Goal: Information Seeking & Learning: Learn about a topic

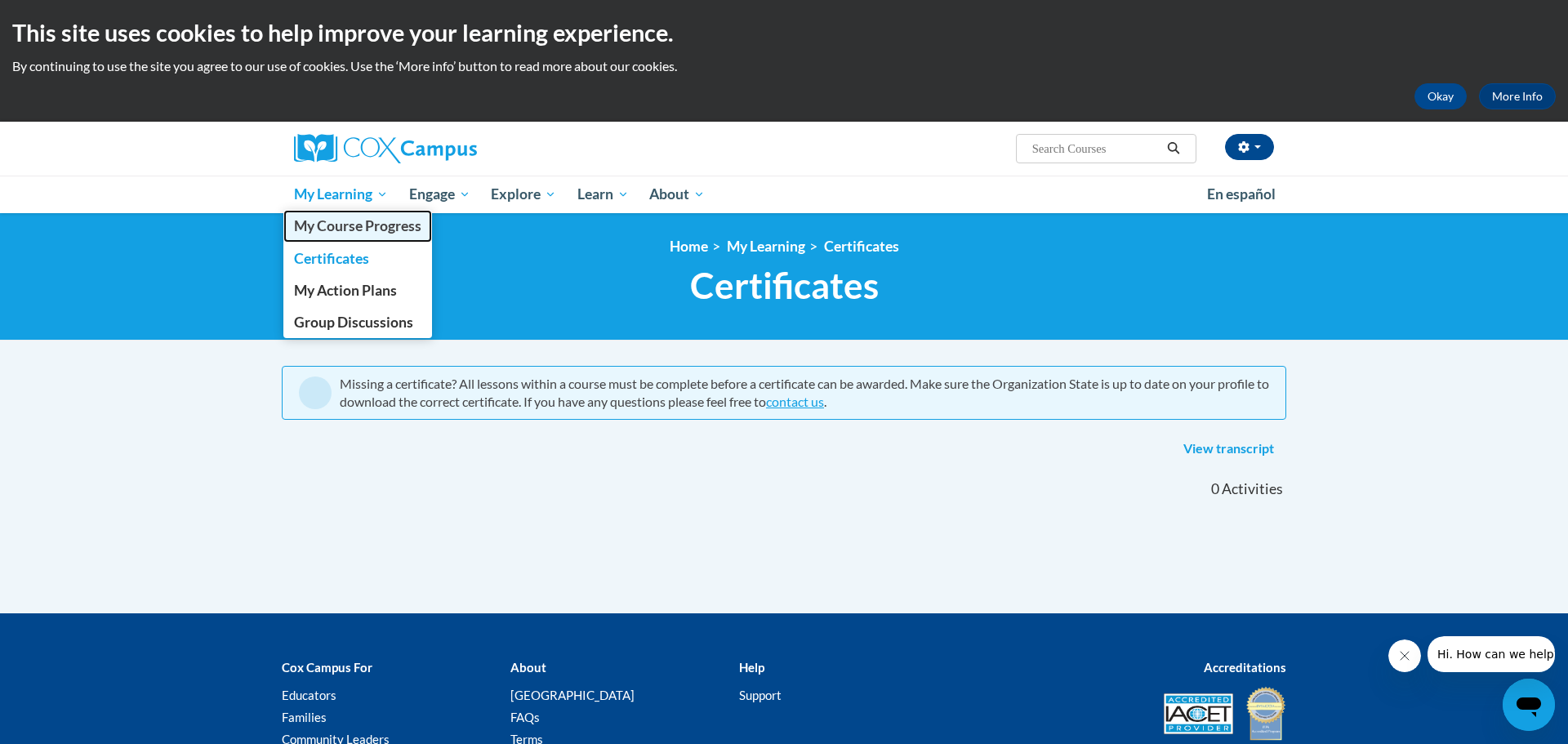
click at [336, 222] on span "My Course Progress" at bounding box center [357, 226] width 128 height 17
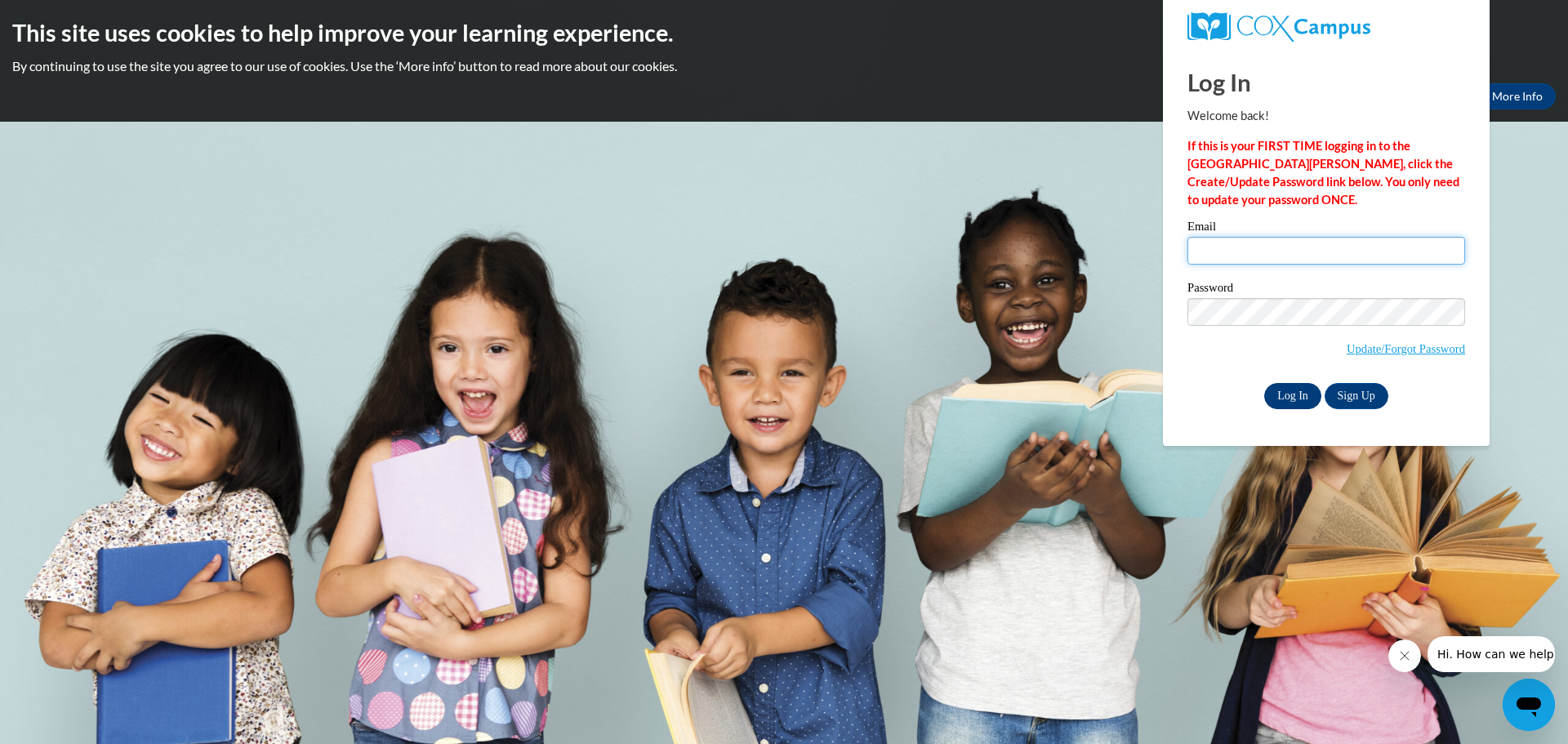
type input "butta.as@gmail.com"
click at [1291, 399] on input "Log In" at bounding box center [1292, 397] width 58 height 26
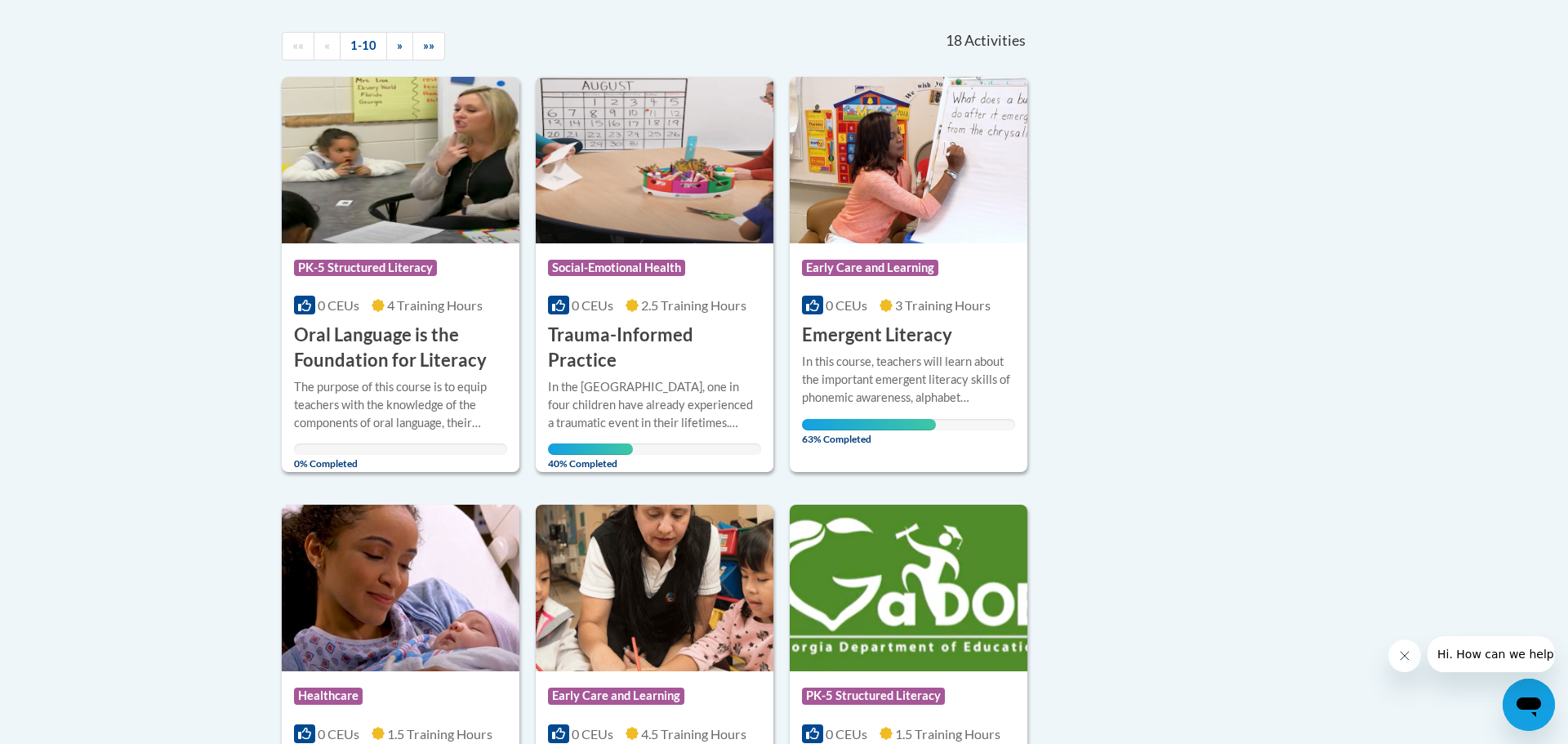
scroll to position [359, 0]
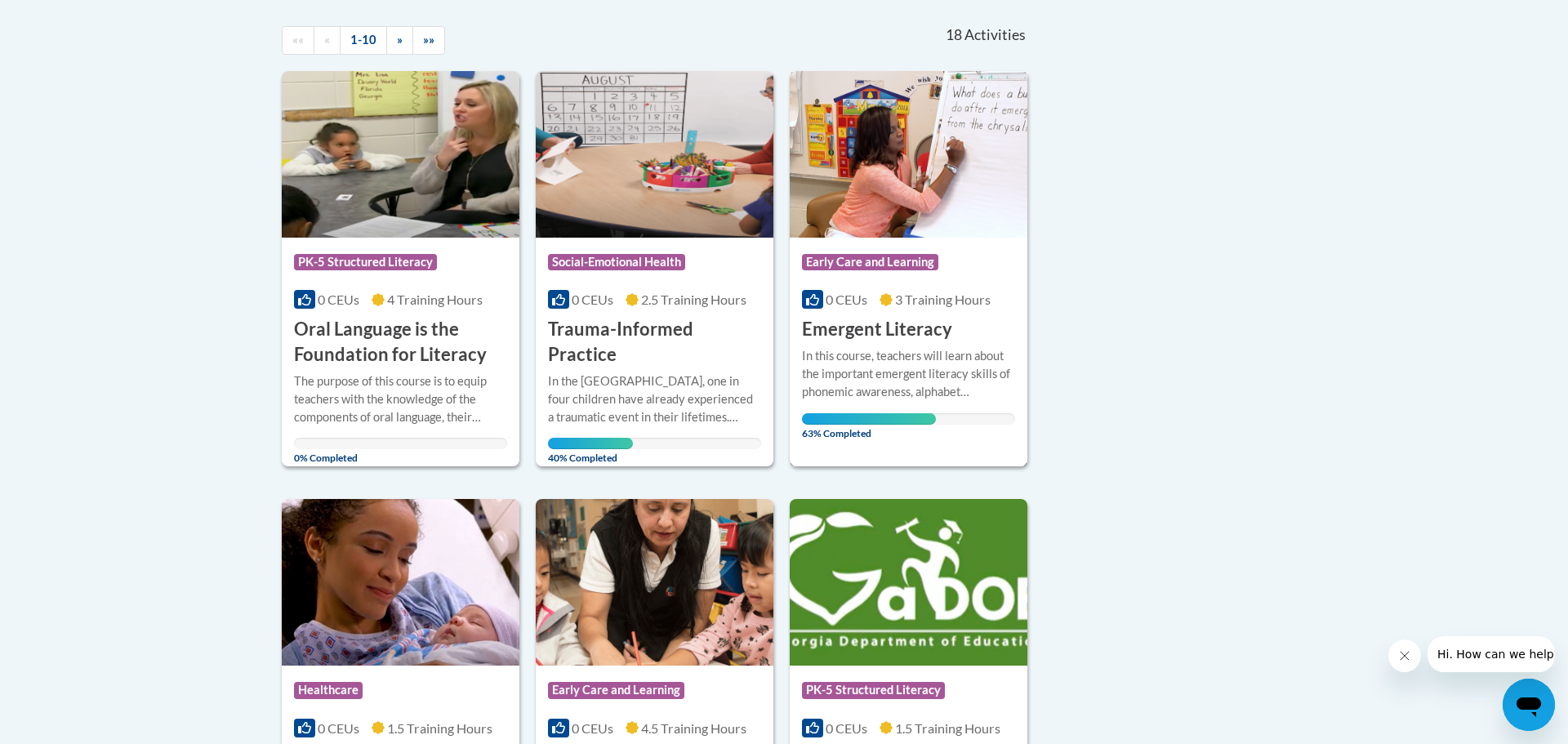
click at [870, 364] on div "In this course, teachers will learn about the important emergent literacy skill…" at bounding box center [909, 373] width 213 height 54
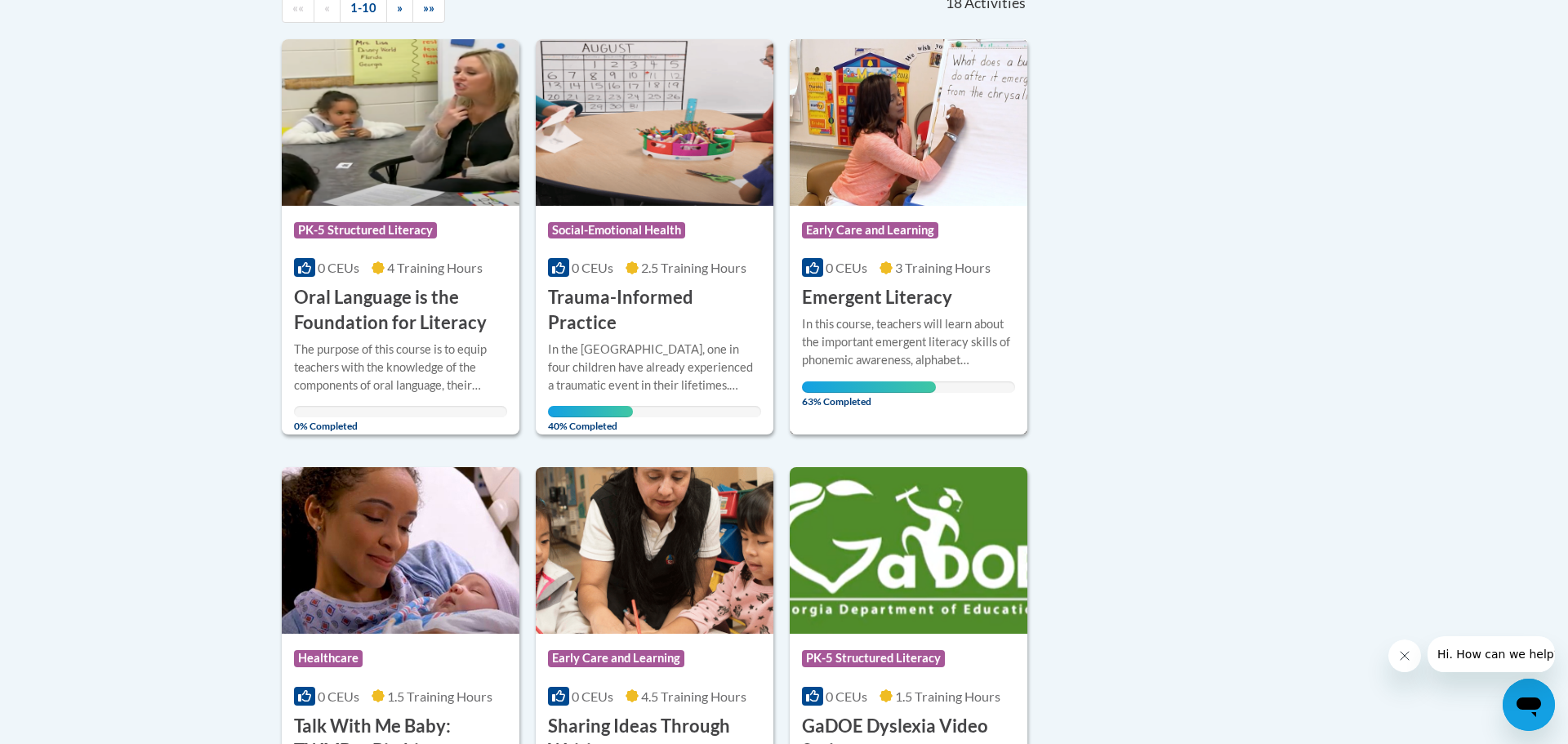
scroll to position [392, 0]
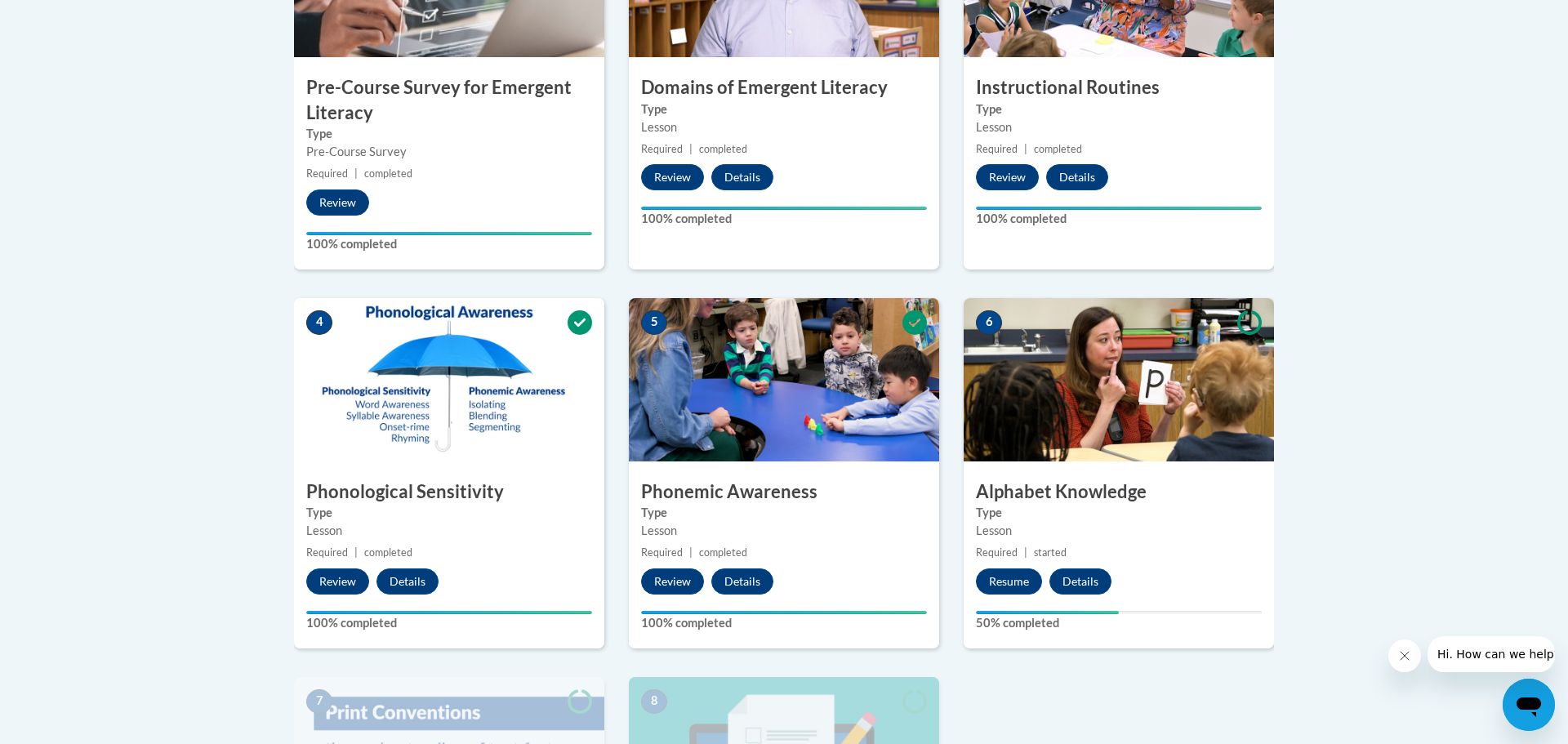
scroll to position [664, 0]
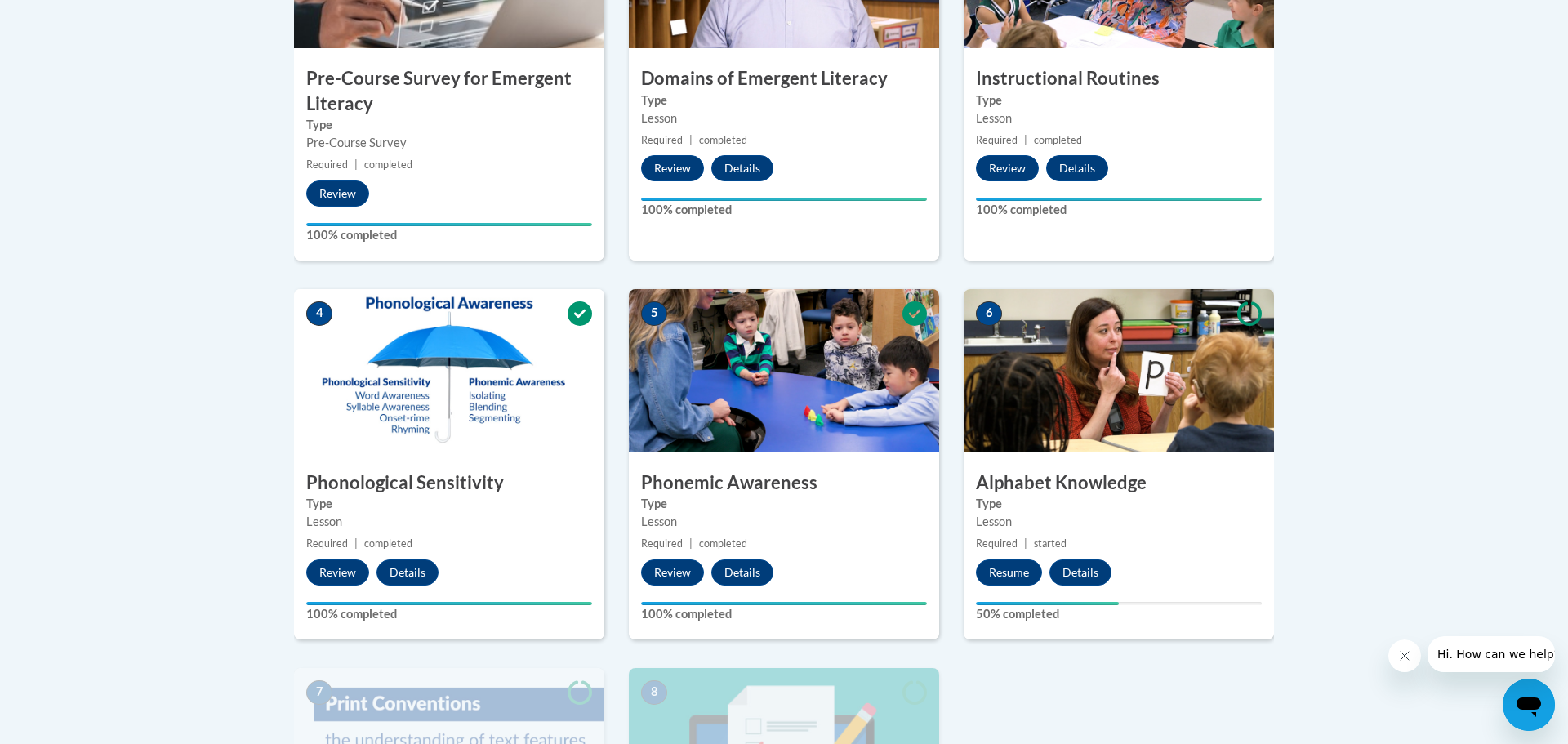
click at [1110, 559] on div "Resume Details Feedback" at bounding box center [1048, 572] width 168 height 26
click at [1031, 562] on button "Resume" at bounding box center [1009, 572] width 66 height 26
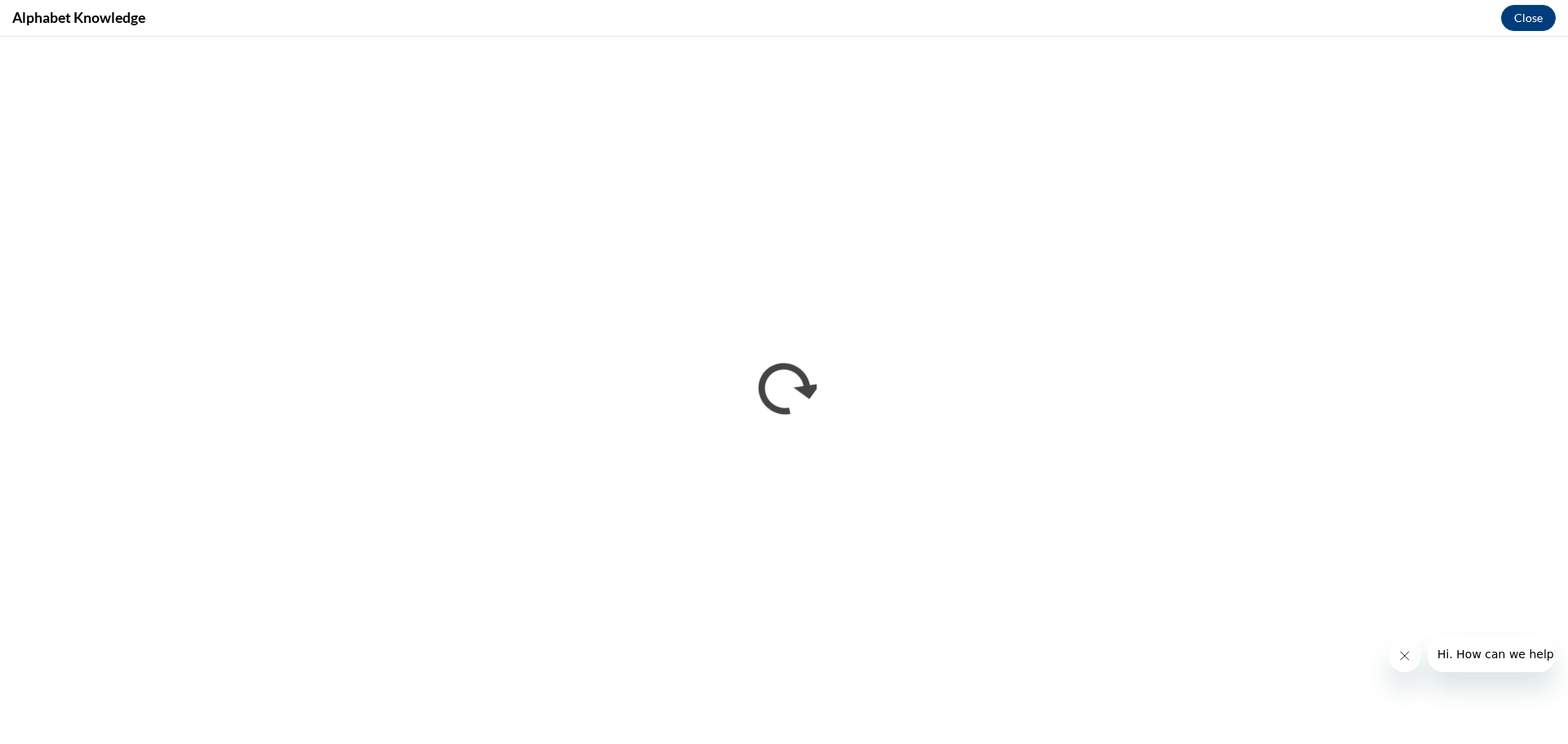
scroll to position [0, 0]
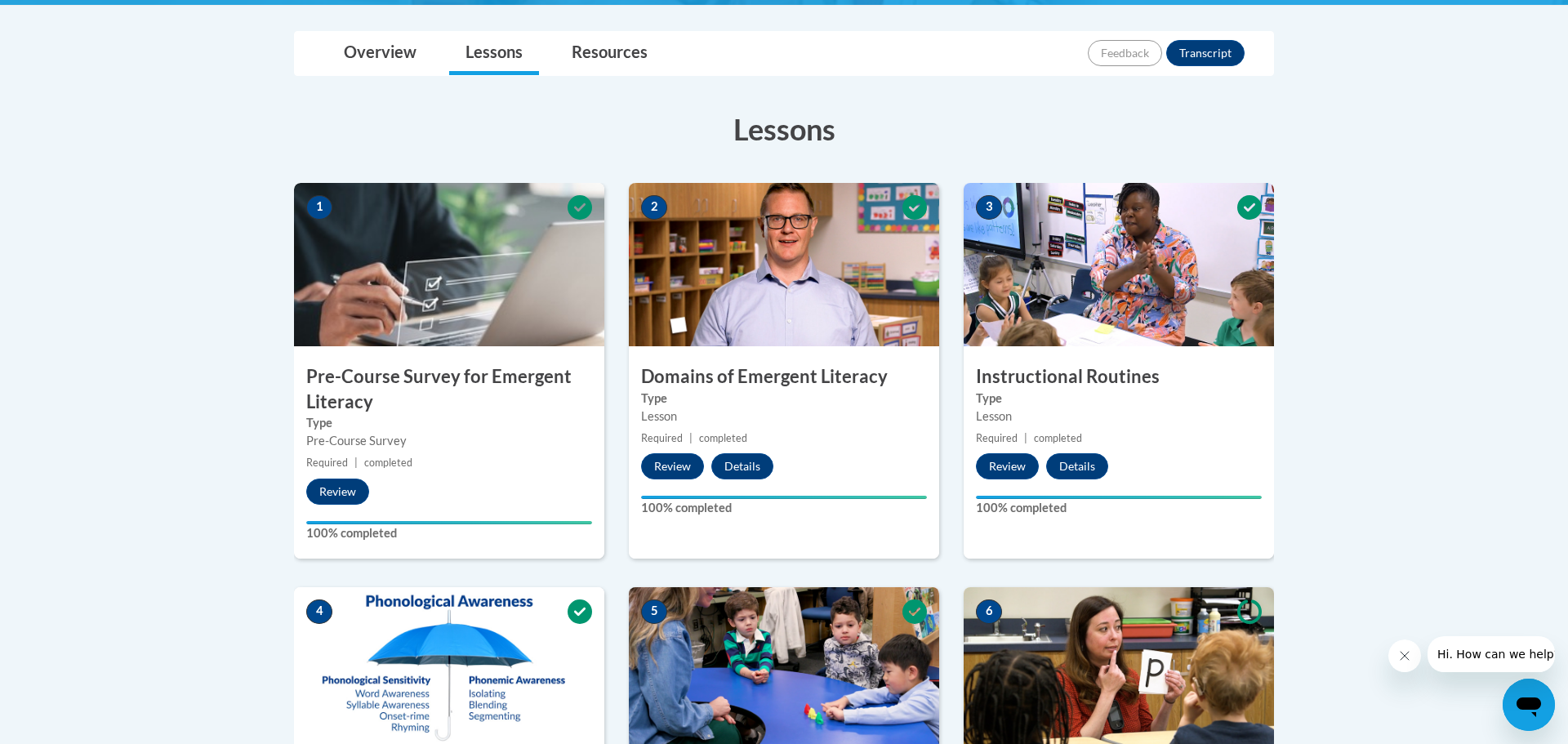
scroll to position [424, 0]
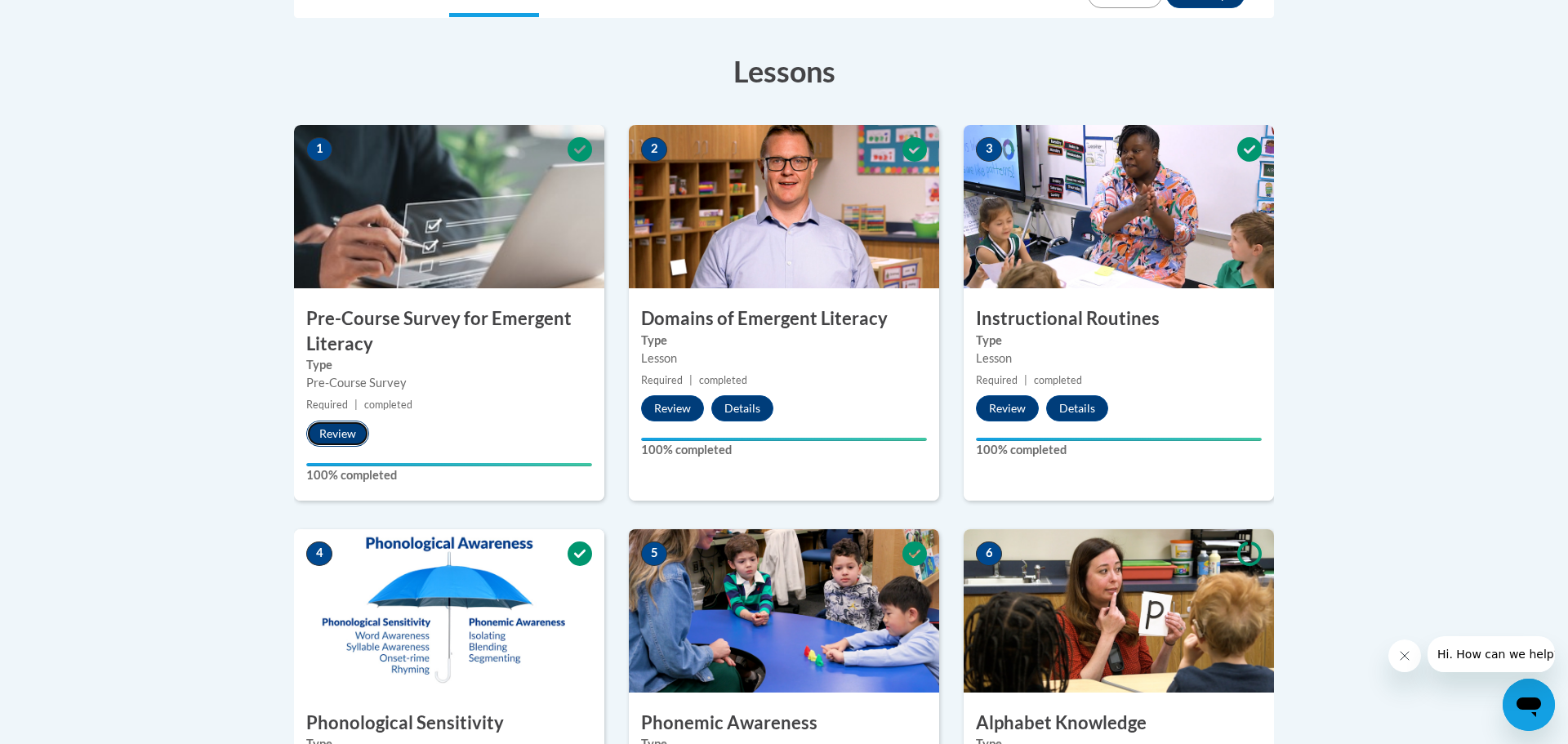
click at [339, 434] on button "Review" at bounding box center [337, 433] width 63 height 26
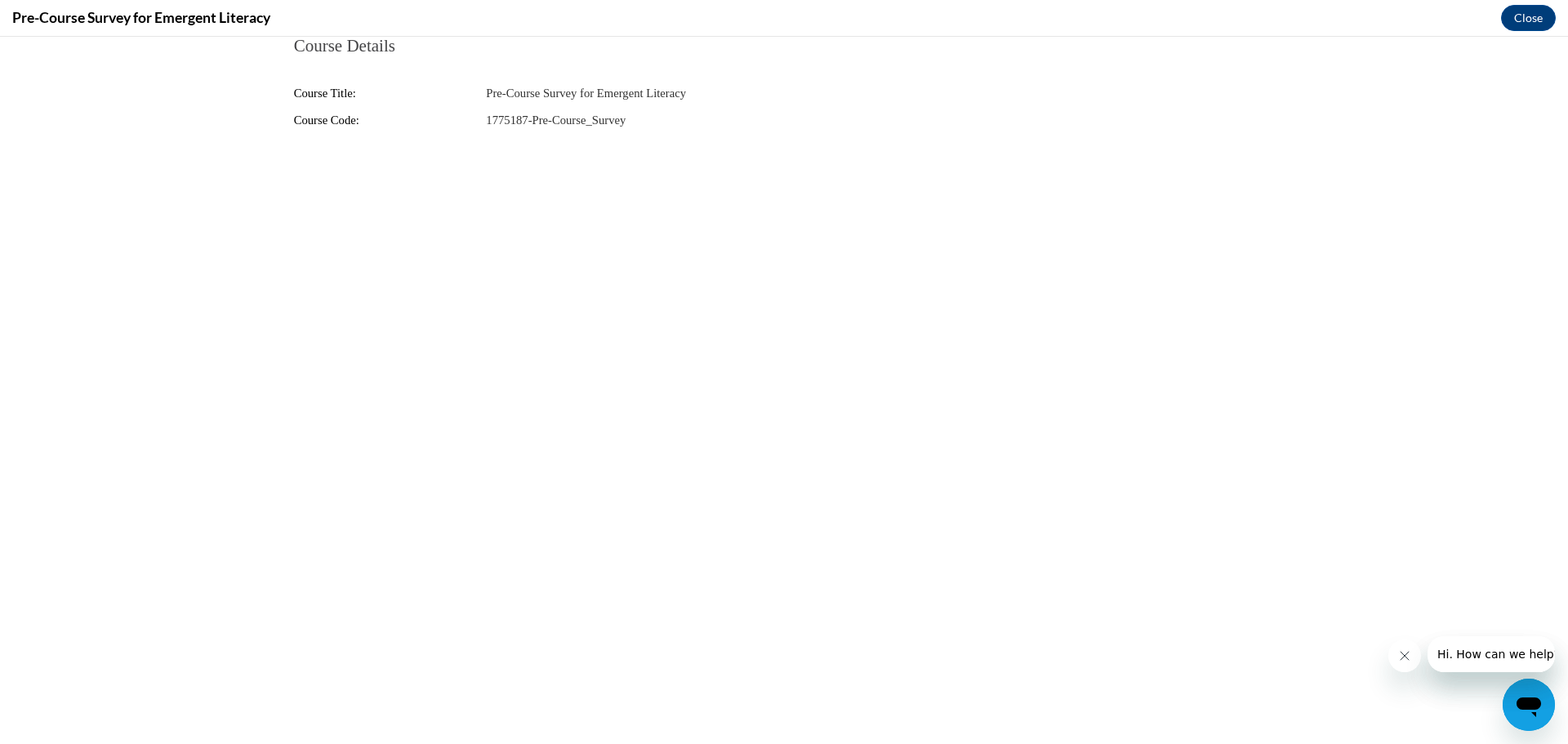
scroll to position [0, 0]
click at [1554, 28] on div "Pre-Course Survey for Emergent Literacy Close" at bounding box center [784, 18] width 1568 height 37
click at [1542, 17] on button "Close" at bounding box center [1528, 18] width 55 height 26
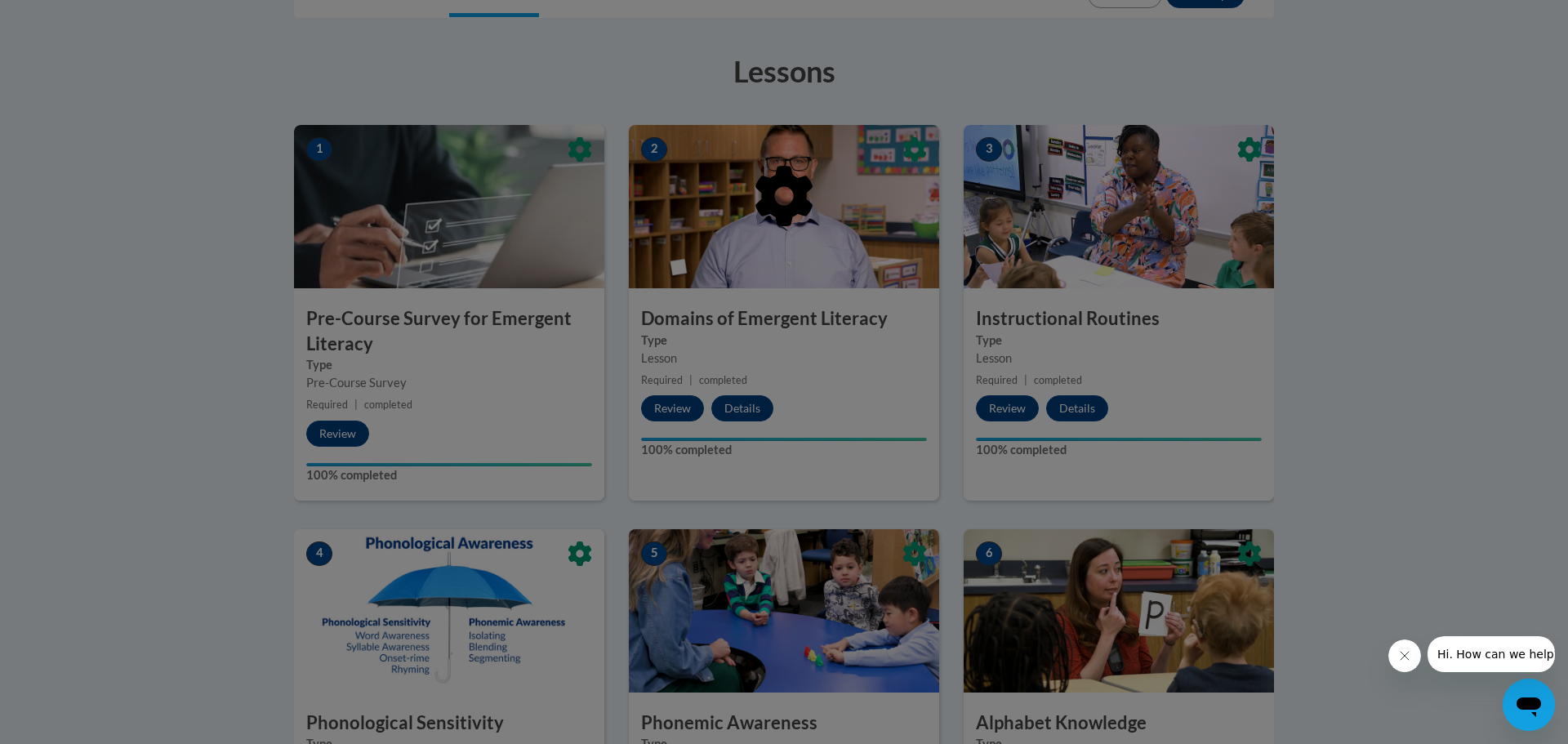
click at [756, 413] on div at bounding box center [784, 279] width 980 height 311
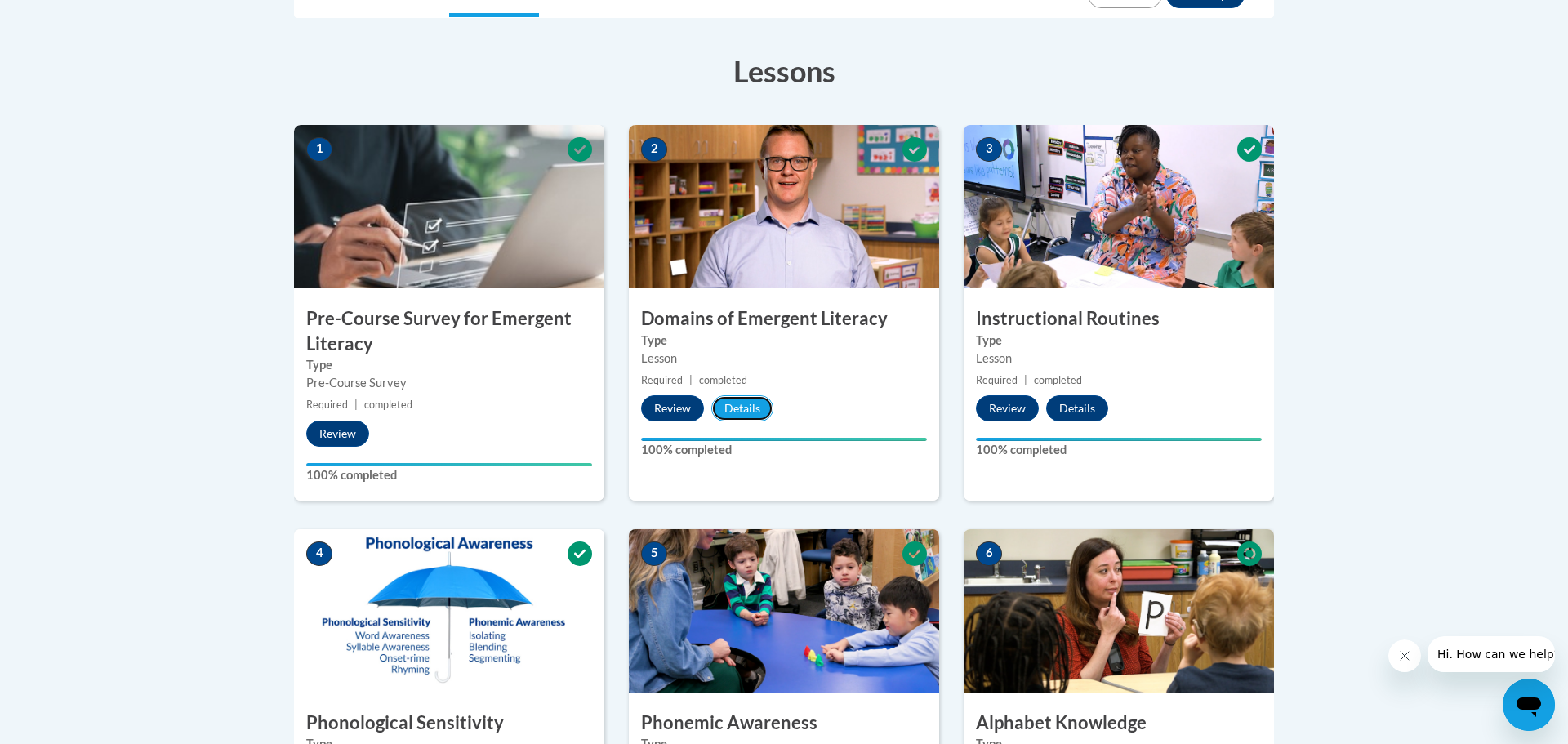
click at [756, 413] on button "Details" at bounding box center [742, 408] width 62 height 26
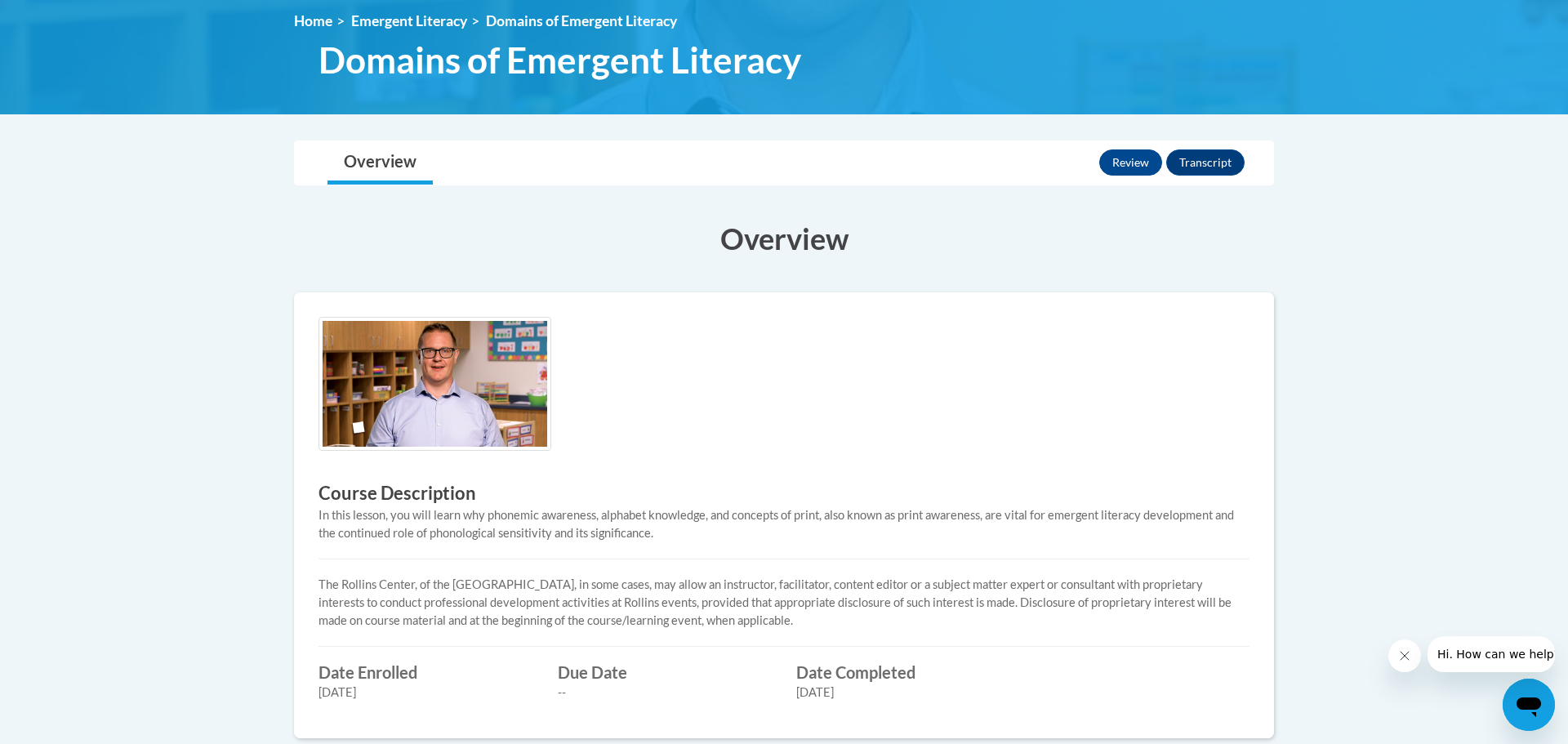
scroll to position [221, 0]
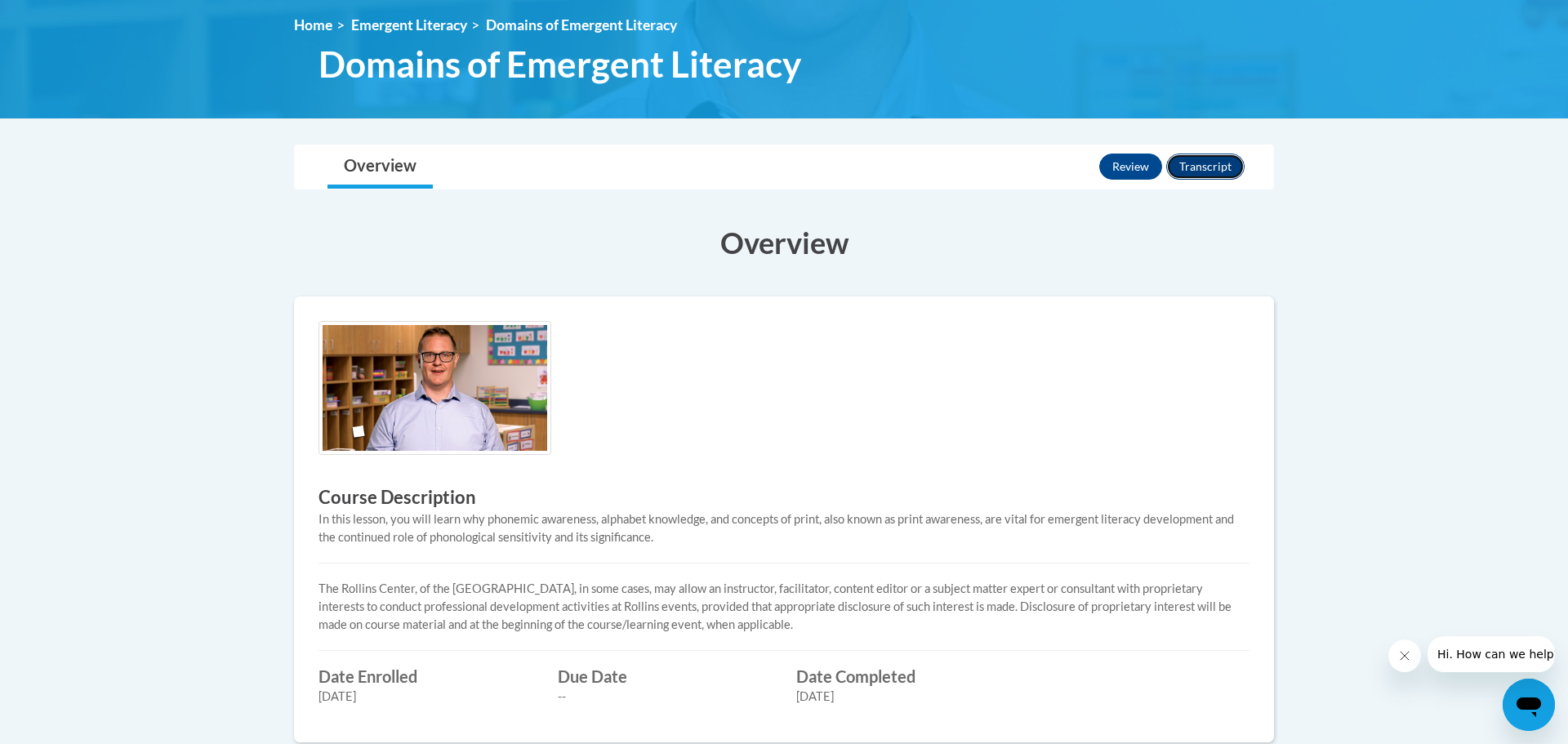
click at [1216, 171] on button "Transcript" at bounding box center [1205, 167] width 78 height 26
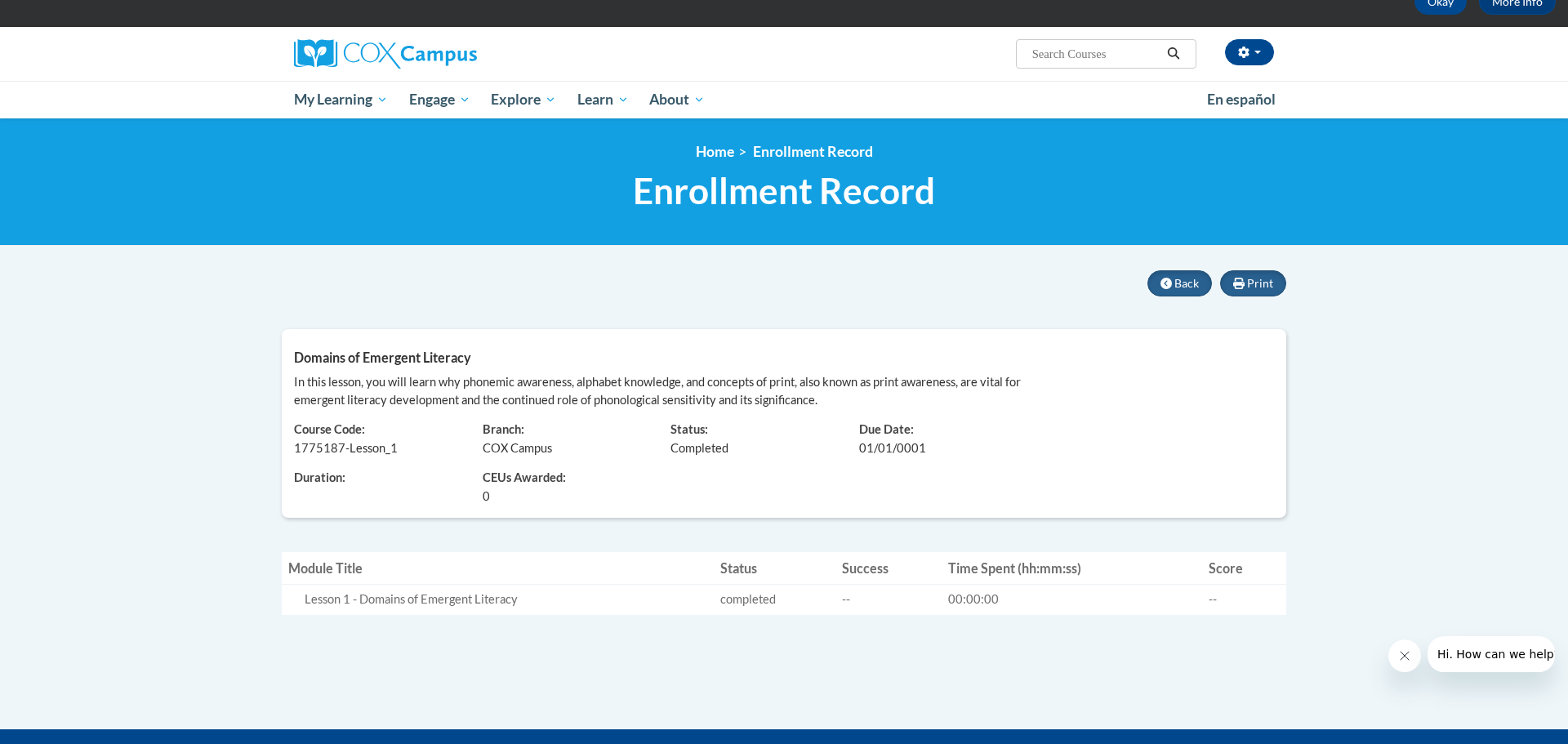
scroll to position [93, 0]
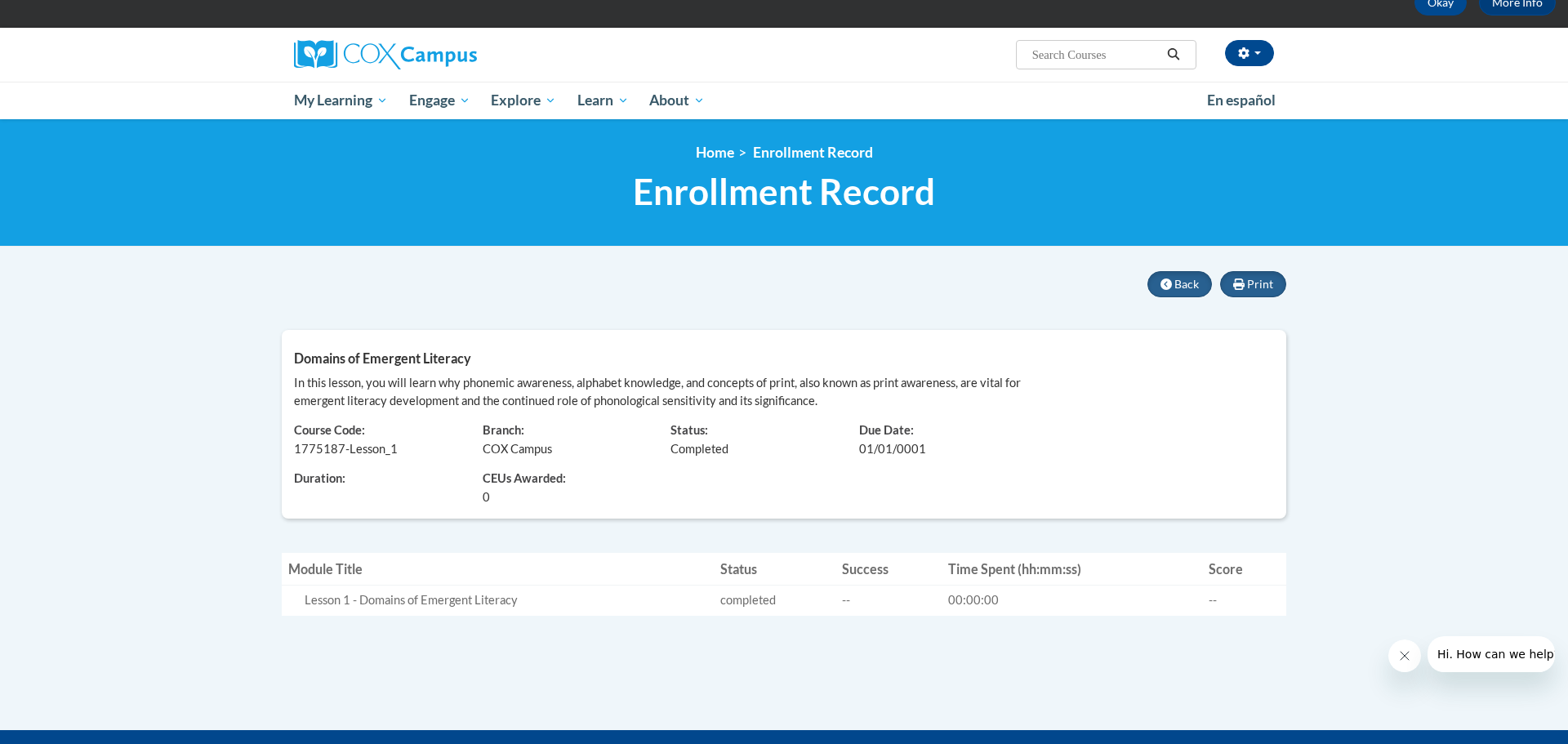
click at [827, 377] on span "In this lesson, you will learn why phonemic awareness, alphabet knowledge, and …" at bounding box center [657, 392] width 727 height 32
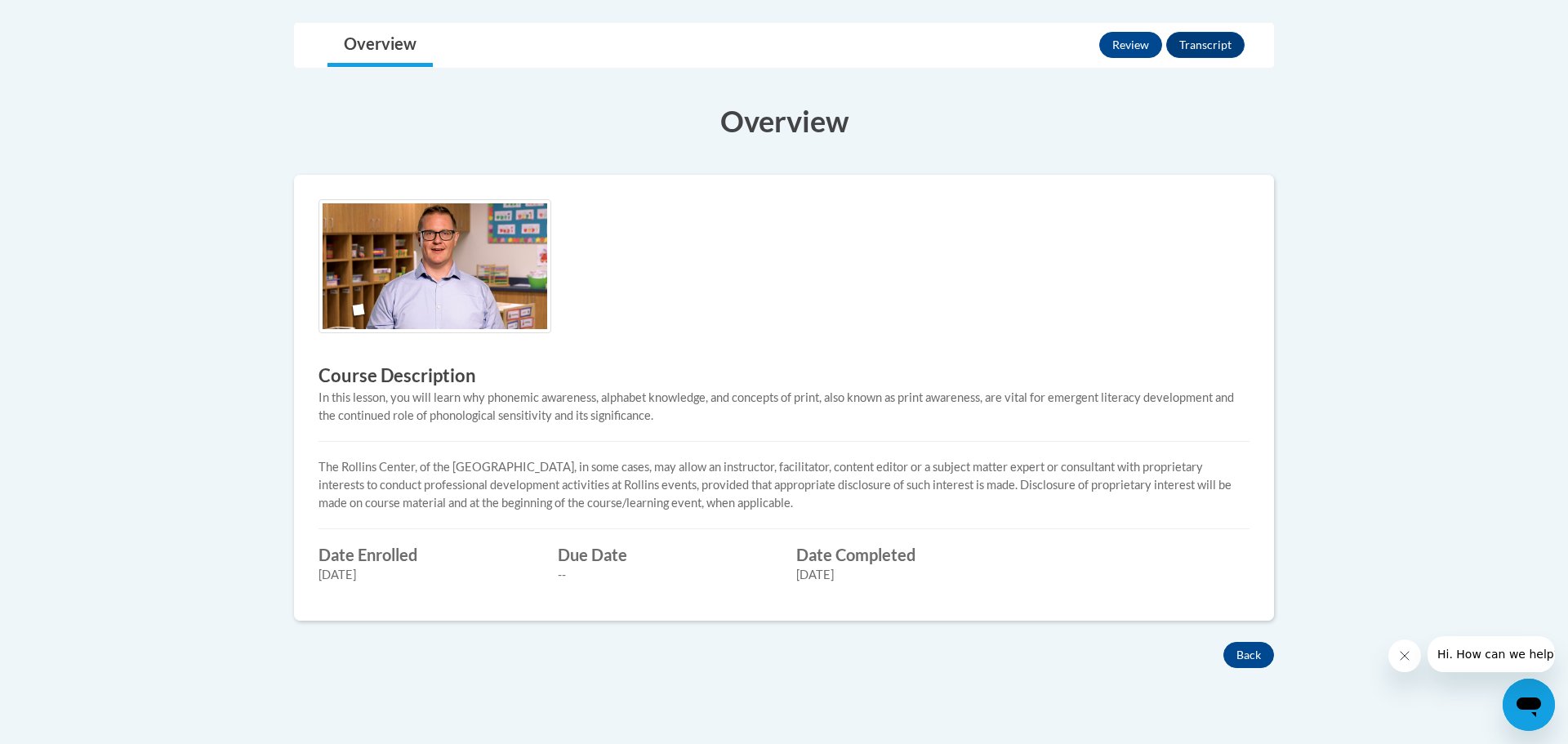
scroll to position [221, 0]
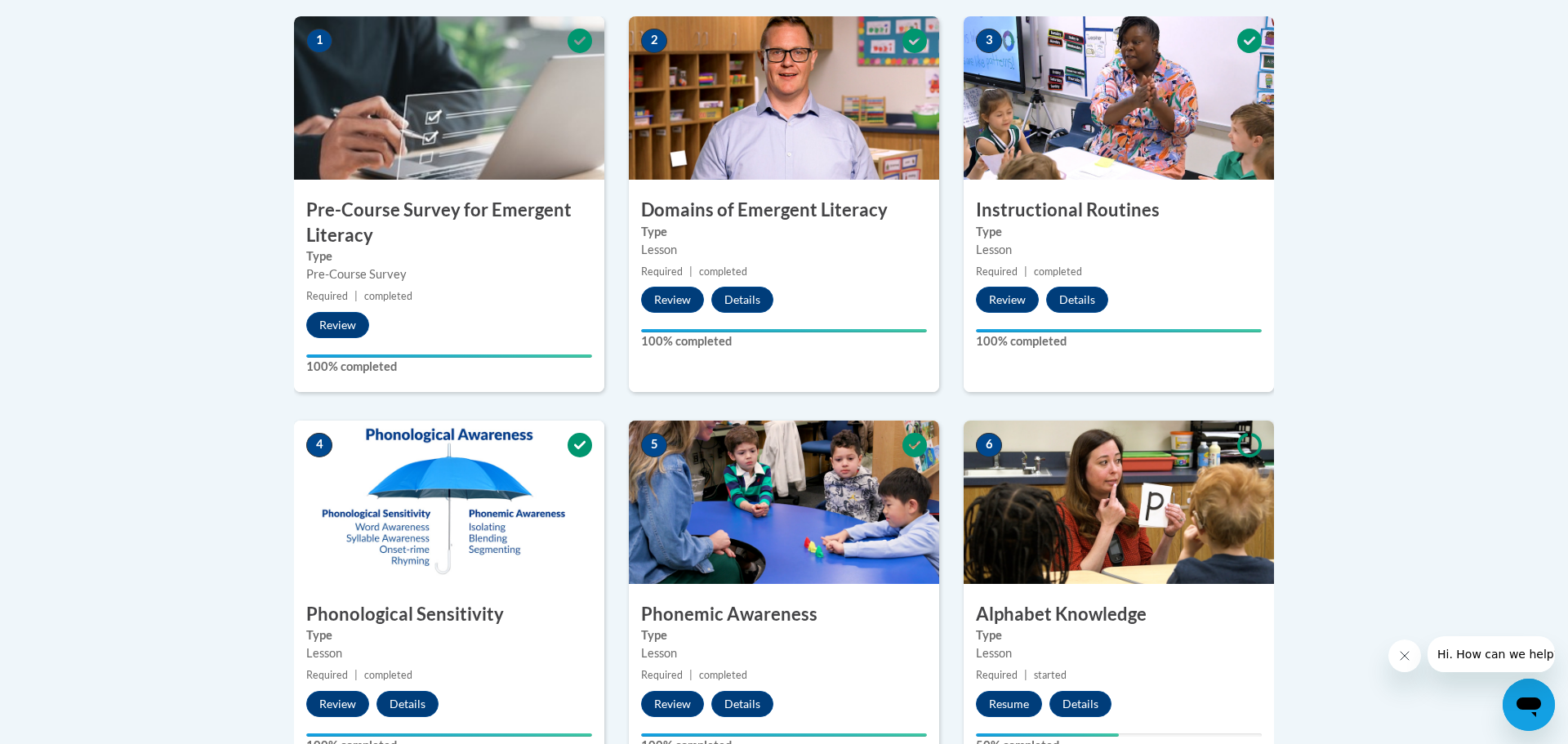
scroll to position [523, 0]
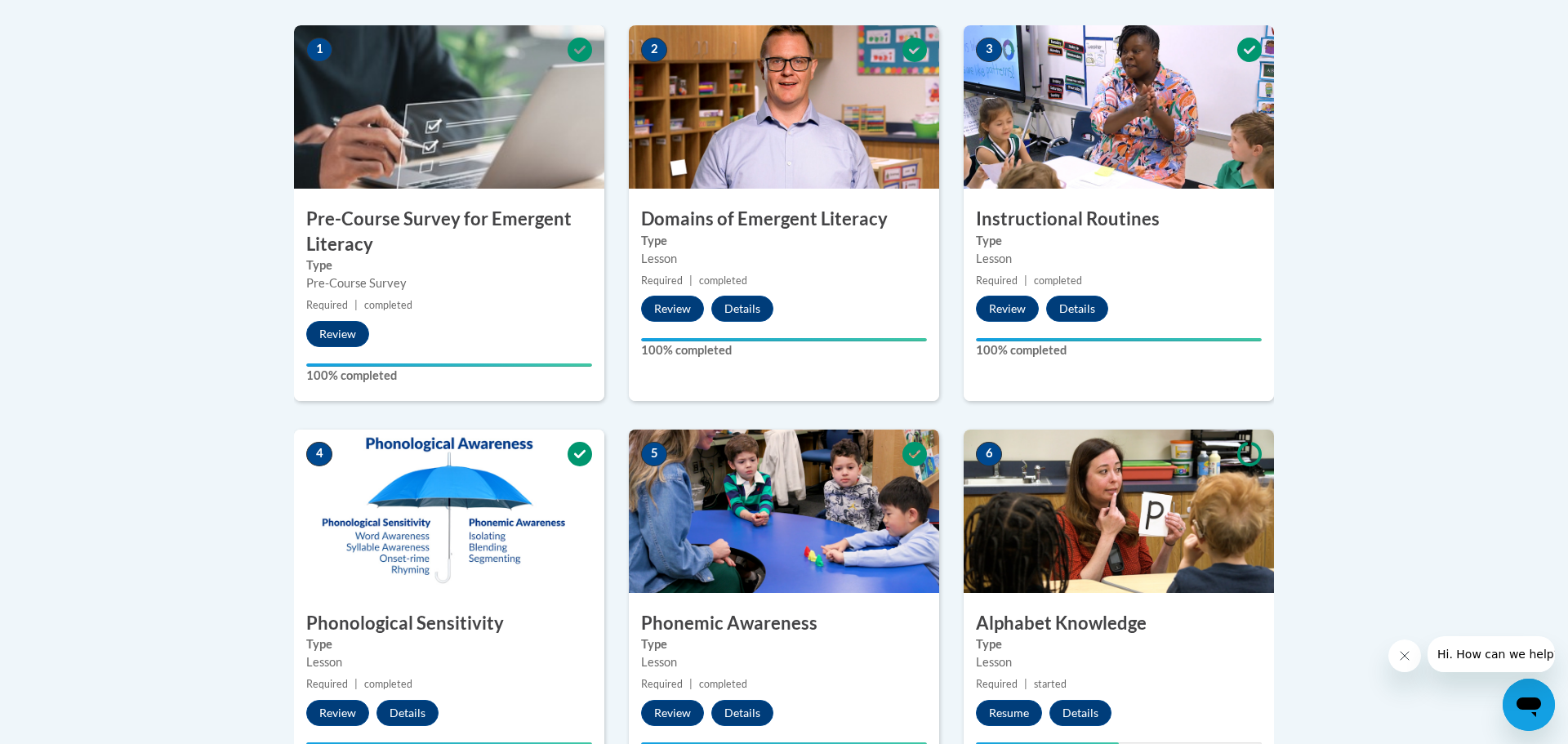
click at [781, 269] on div "2 Domains of Emergent Literacy Type Lesson Required | completed Review Details …" at bounding box center [784, 213] width 311 height 376
click at [770, 282] on small "Required | completed" at bounding box center [784, 280] width 311 height 18
click at [756, 238] on label "Type" at bounding box center [784, 241] width 286 height 18
click at [766, 221] on h3 "Domains of Emergent Literacy" at bounding box center [784, 219] width 311 height 25
click at [639, 52] on img at bounding box center [784, 107] width 311 height 163
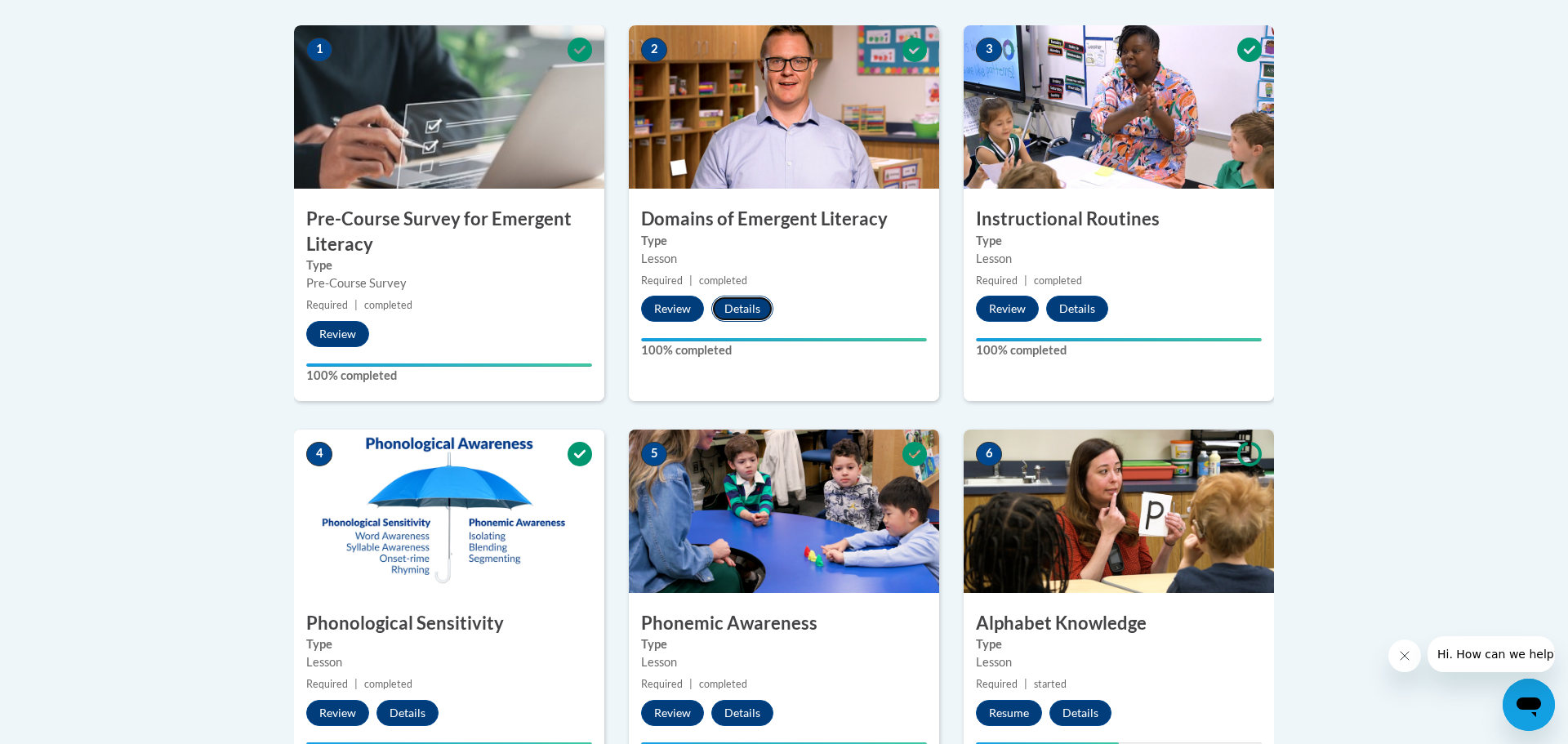
click at [739, 310] on button "Details" at bounding box center [742, 309] width 62 height 26
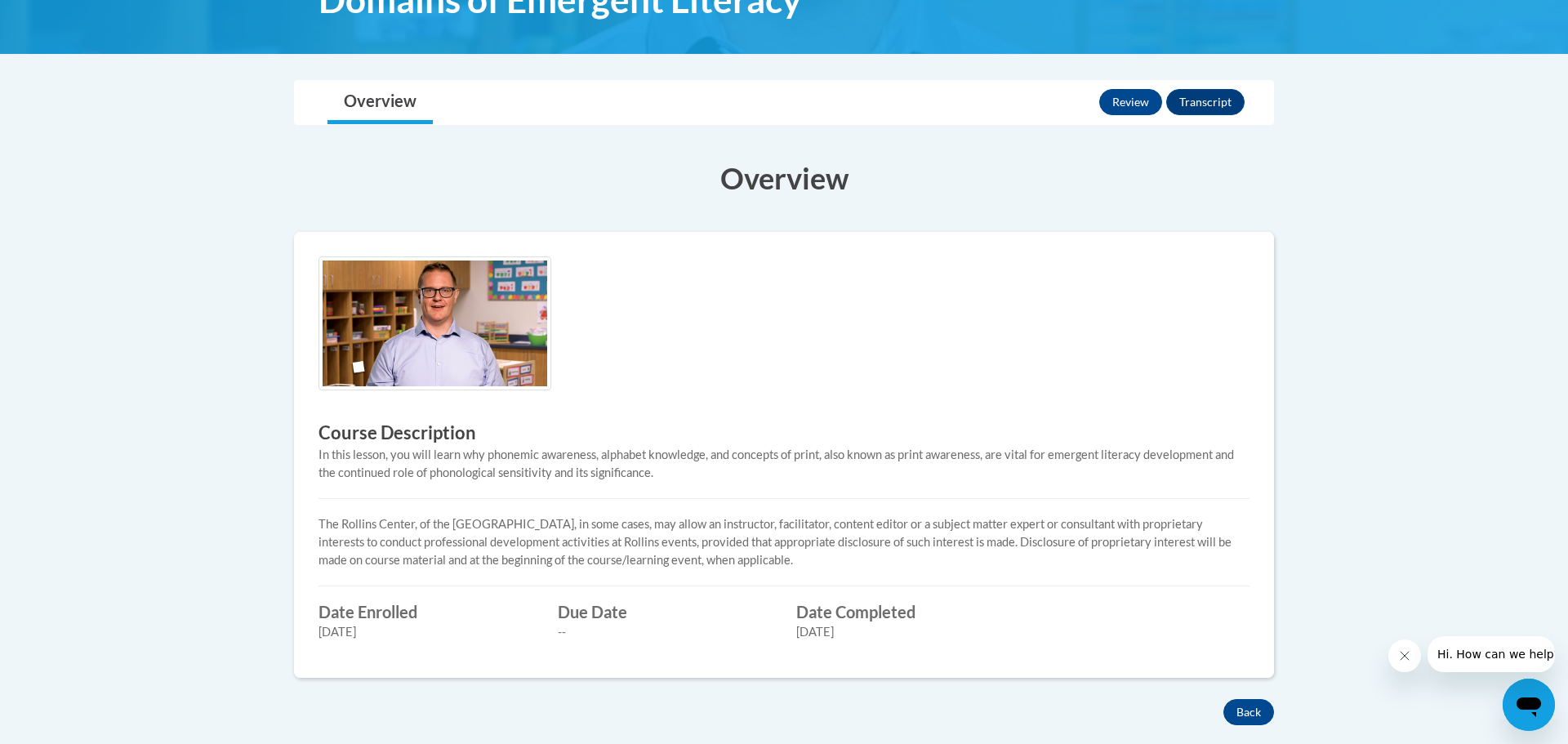
scroll to position [284, 0]
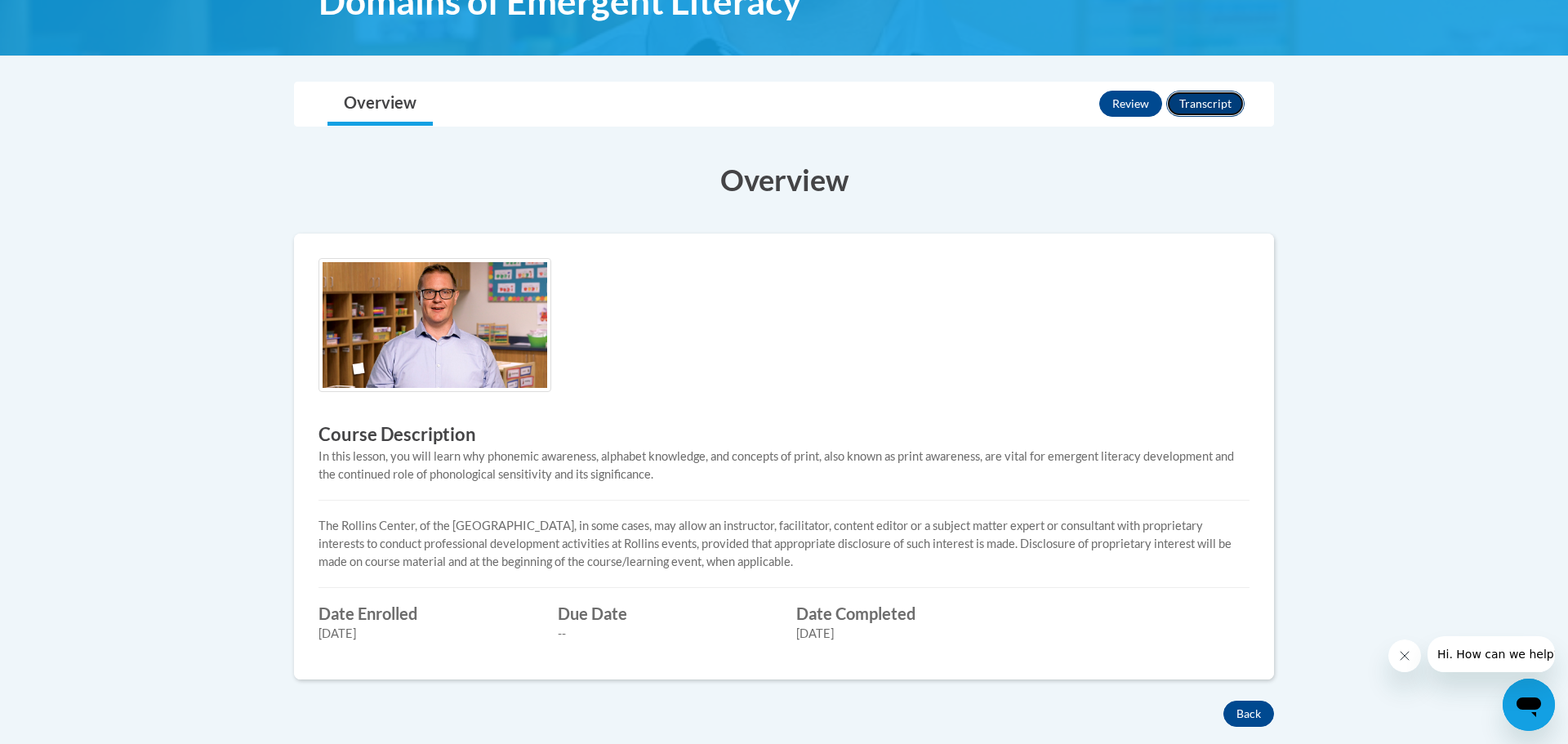
click at [1198, 104] on button "Transcript" at bounding box center [1205, 104] width 78 height 26
